Goal: Understand process/instructions: Learn how to perform a task or action

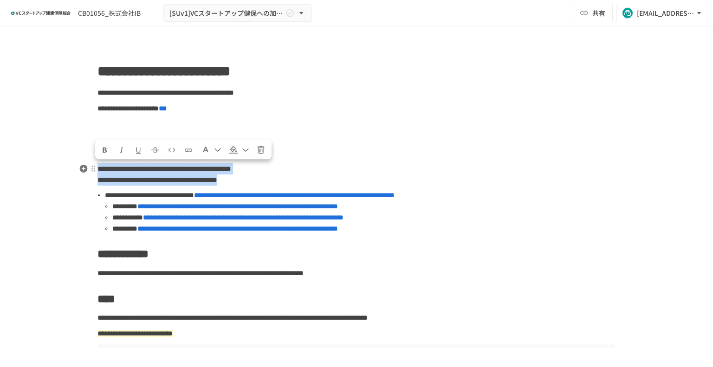
drag, startPoint x: 95, startPoint y: 169, endPoint x: 400, endPoint y: 182, distance: 305.8
click at [400, 182] on p "**********" at bounding box center [357, 174] width 518 height 23
copy p "**********"
